Goal: Check status: Check status

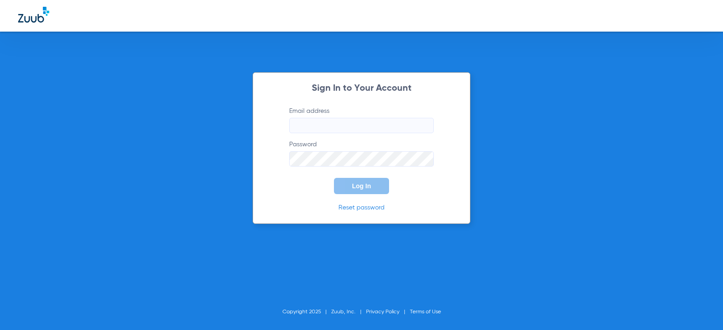
click at [372, 127] on input "Email address" at bounding box center [361, 125] width 145 height 15
type input "[EMAIL_ADDRESS][DOMAIN_NAME]"
click at [375, 188] on button "Log In" at bounding box center [361, 186] width 55 height 16
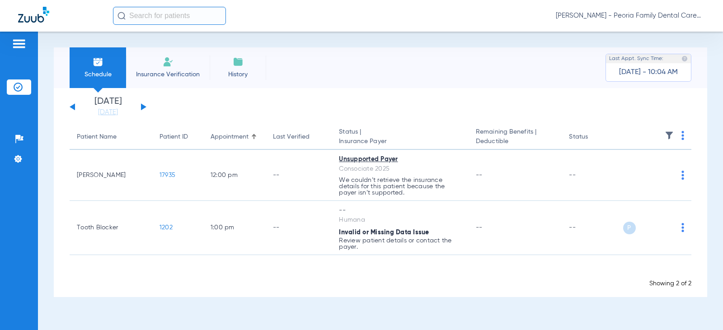
click at [144, 108] on button at bounding box center [143, 106] width 5 height 7
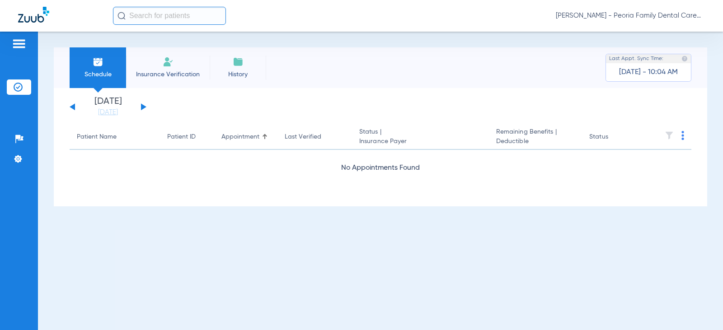
click at [144, 108] on button at bounding box center [143, 106] width 5 height 7
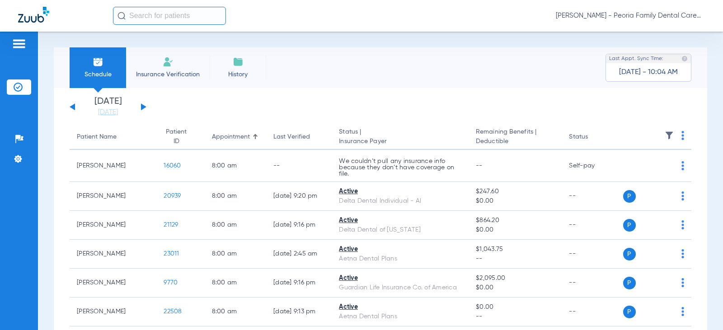
click at [74, 109] on button at bounding box center [72, 106] width 5 height 7
